Goal: Task Accomplishment & Management: Manage account settings

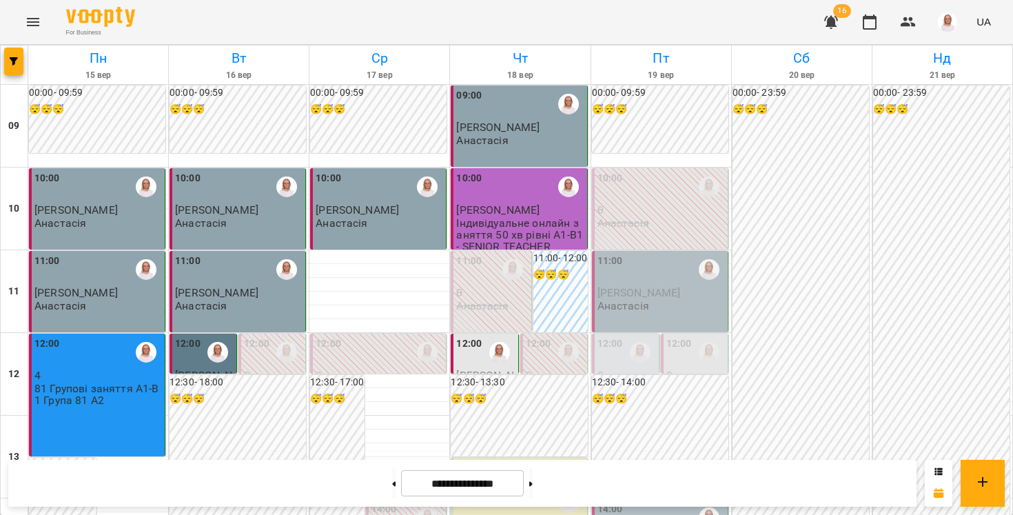
scroll to position [768, 0]
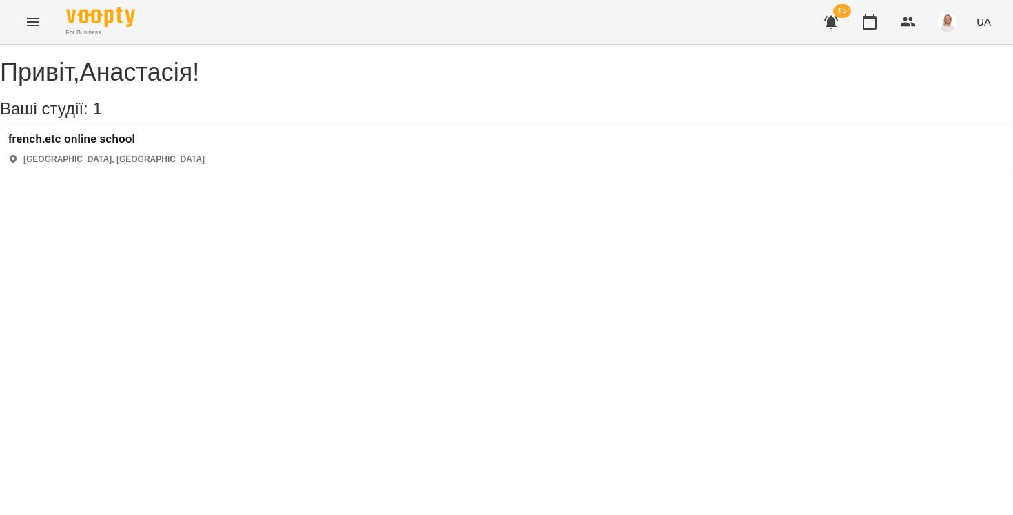
click at [87, 162] on div "french.etc online school [GEOGRAPHIC_DATA], [GEOGRAPHIC_DATA]" at bounding box center [106, 149] width 196 height 32
click at [94, 163] on div "french.etc online school [GEOGRAPHIC_DATA], [GEOGRAPHIC_DATA]" at bounding box center [106, 149] width 196 height 32
click at [116, 145] on h3 "french.etc online school" at bounding box center [106, 139] width 196 height 12
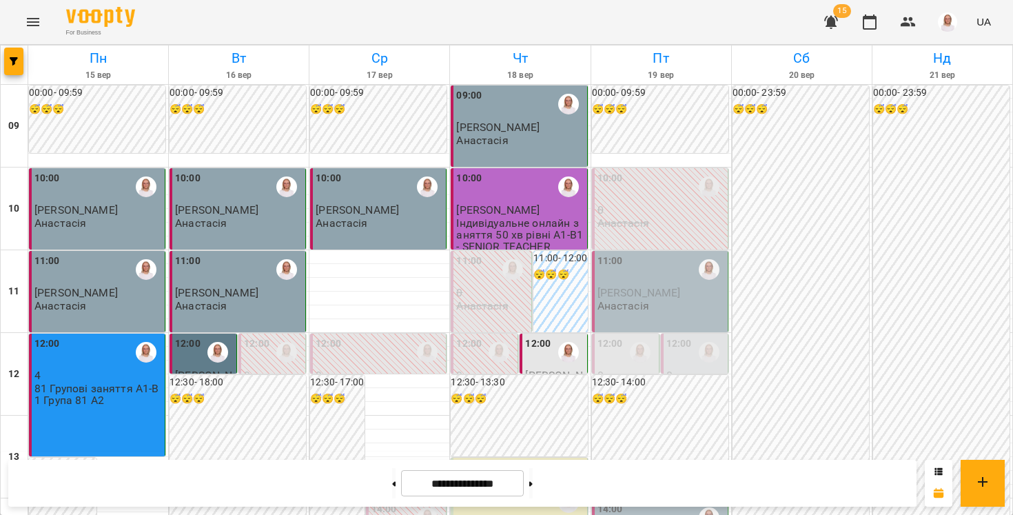
click at [534, 345] on label "12:00" at bounding box center [537, 343] width 25 height 15
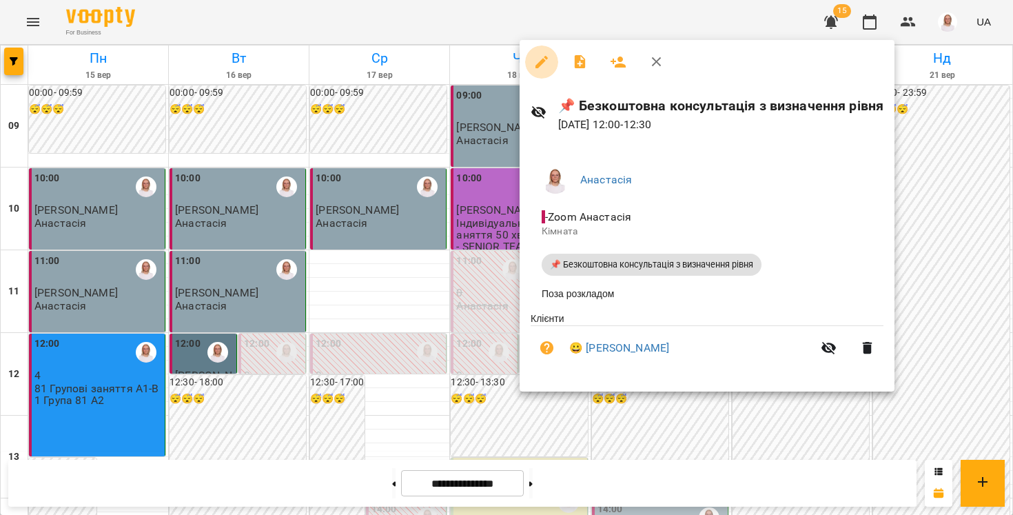
click at [532, 71] on button "button" at bounding box center [541, 61] width 33 height 33
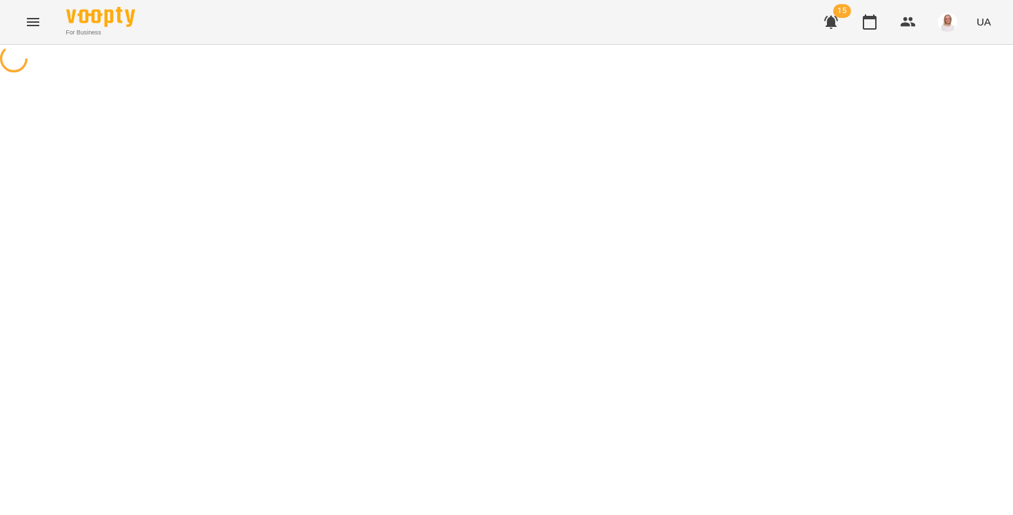
select select "**********"
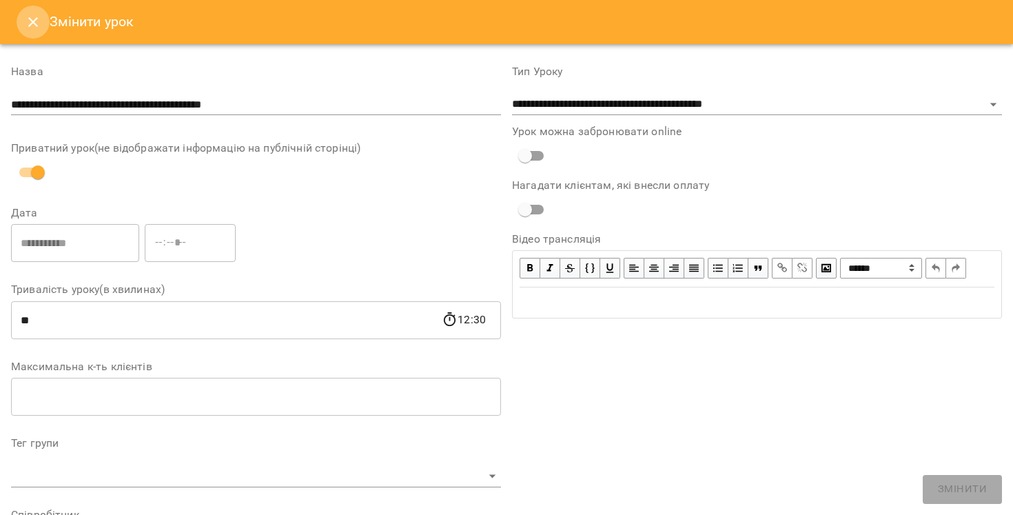
click at [34, 21] on icon "Close" at bounding box center [33, 22] width 17 height 17
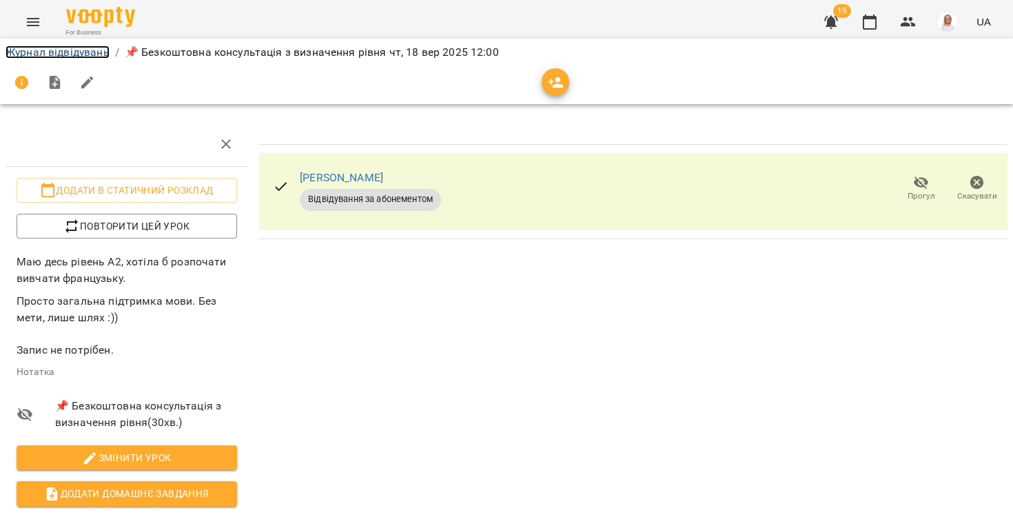
click at [63, 54] on link "Журнал відвідувань" at bounding box center [58, 51] width 104 height 13
